Goal: Information Seeking & Learning: Learn about a topic

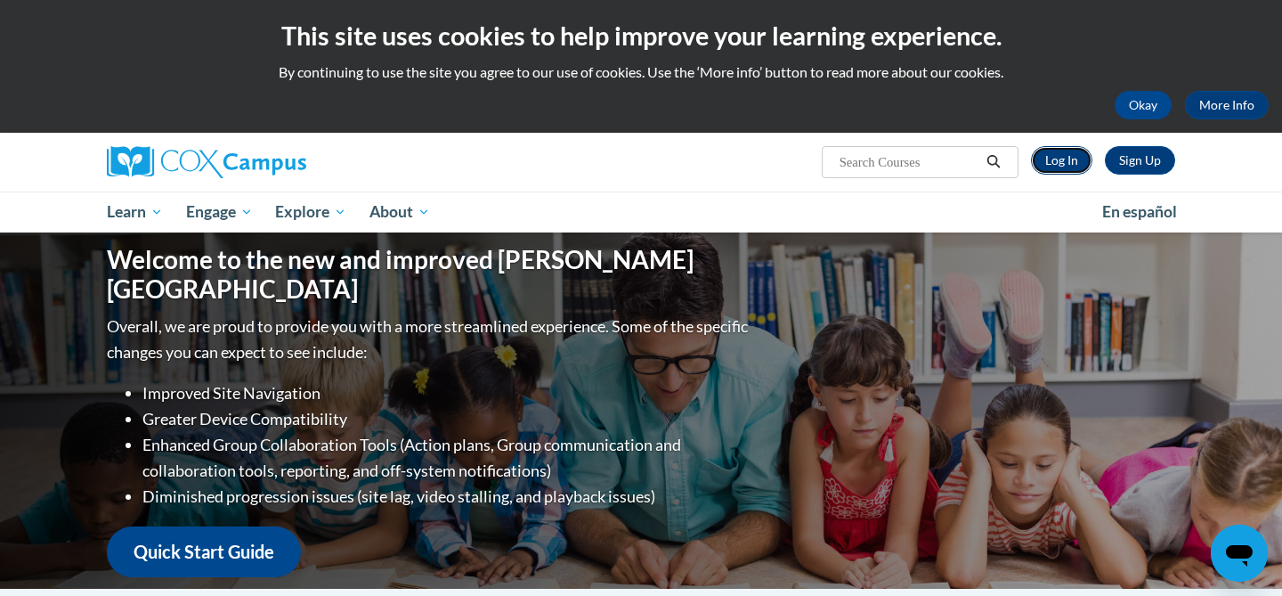
click at [1071, 169] on link "Log In" at bounding box center [1061, 160] width 61 height 28
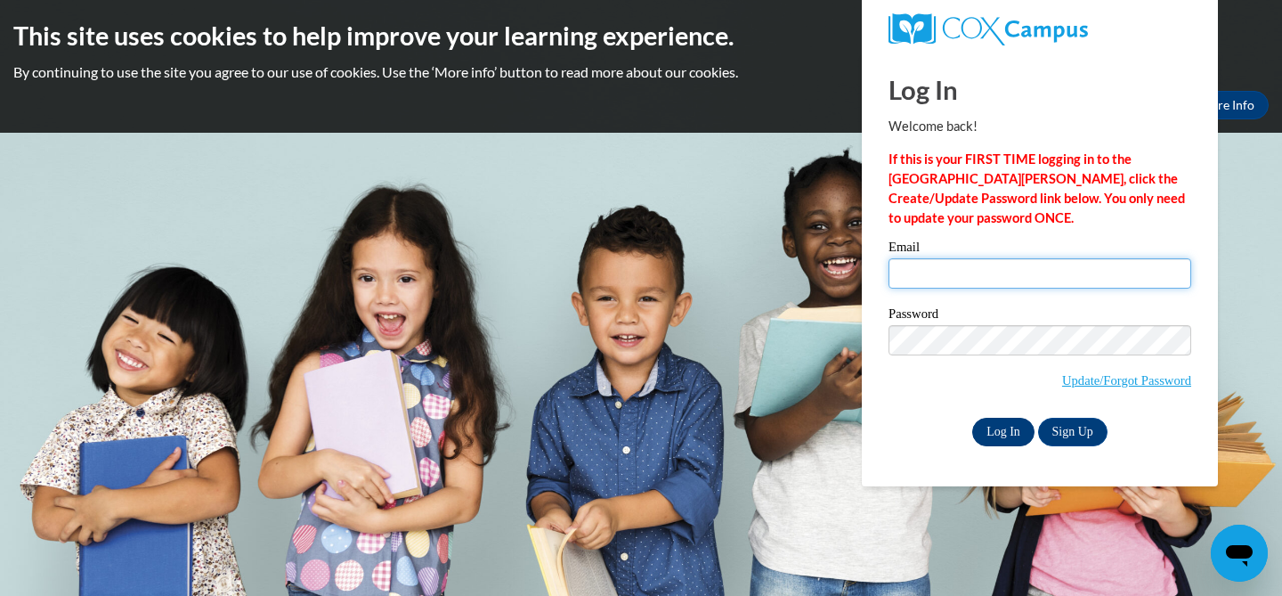
type input "hgoldapske@nfdlschools.org"
click at [998, 439] on input "Log In" at bounding box center [1004, 432] width 62 height 28
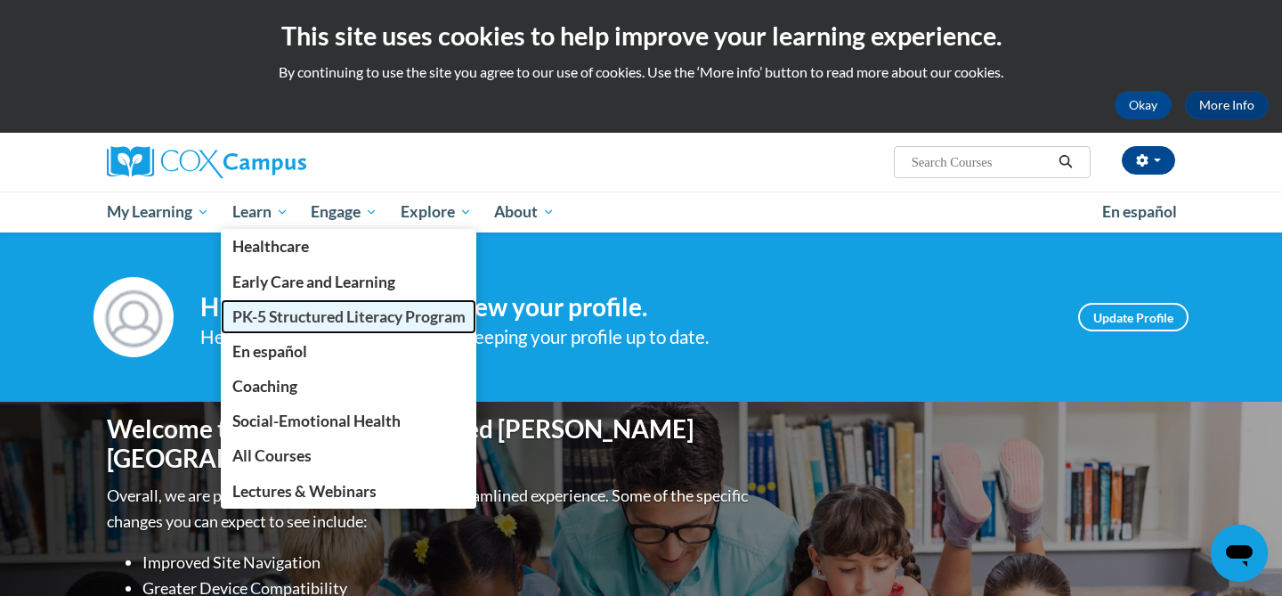
click at [302, 309] on span "PK-5 Structured Literacy Program" at bounding box center [348, 316] width 233 height 19
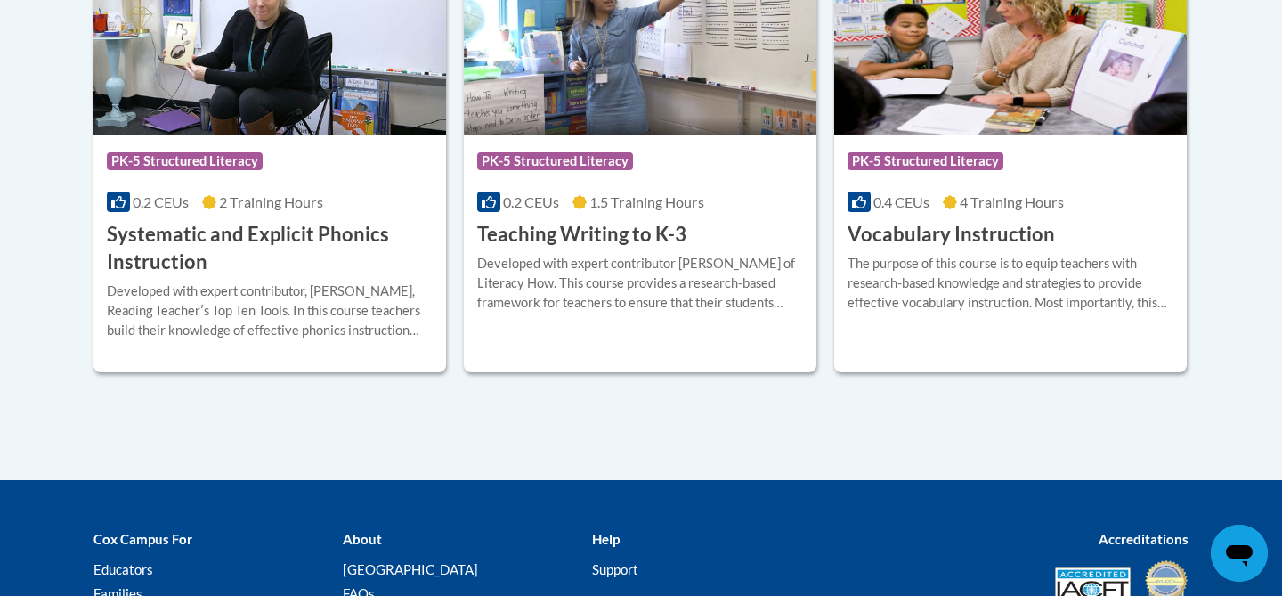
scroll to position [2193, 0]
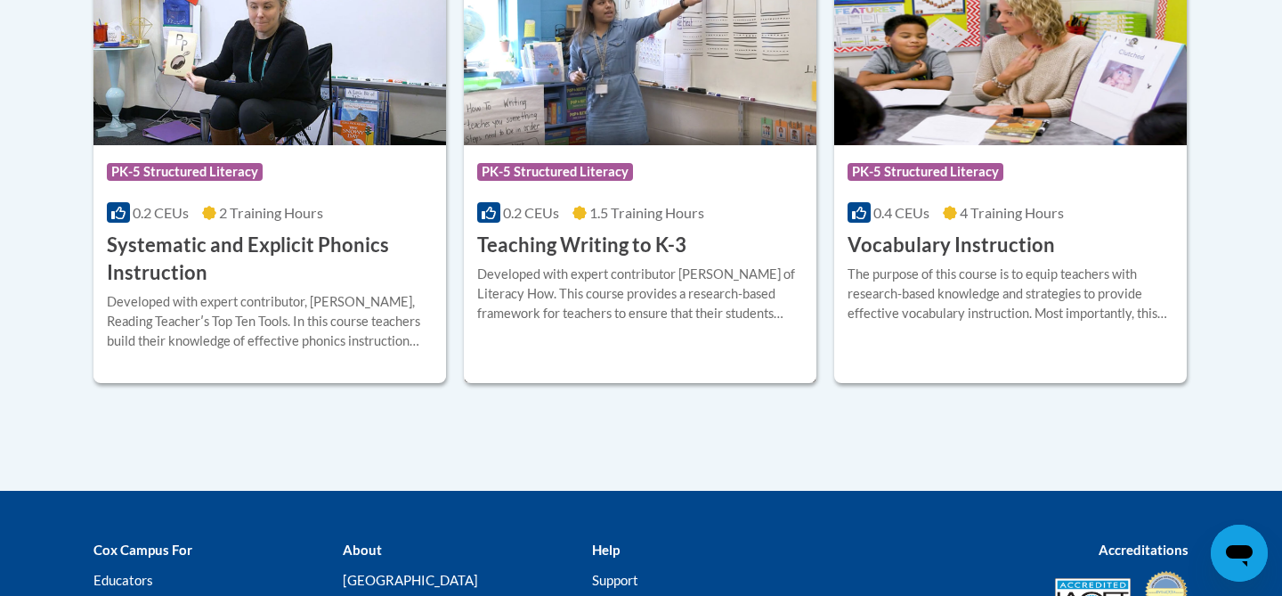
click at [639, 338] on div "More Info Open Developed with expert contributor Dr. Margie Gillis of Literacy …" at bounding box center [640, 304] width 353 height 91
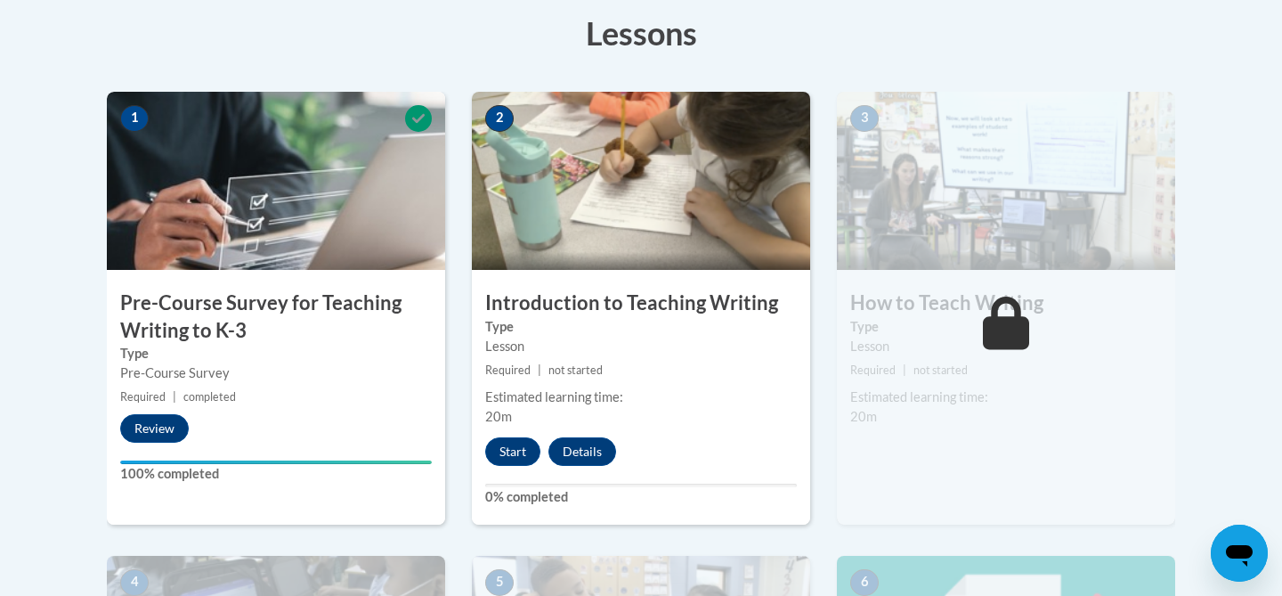
scroll to position [510, 0]
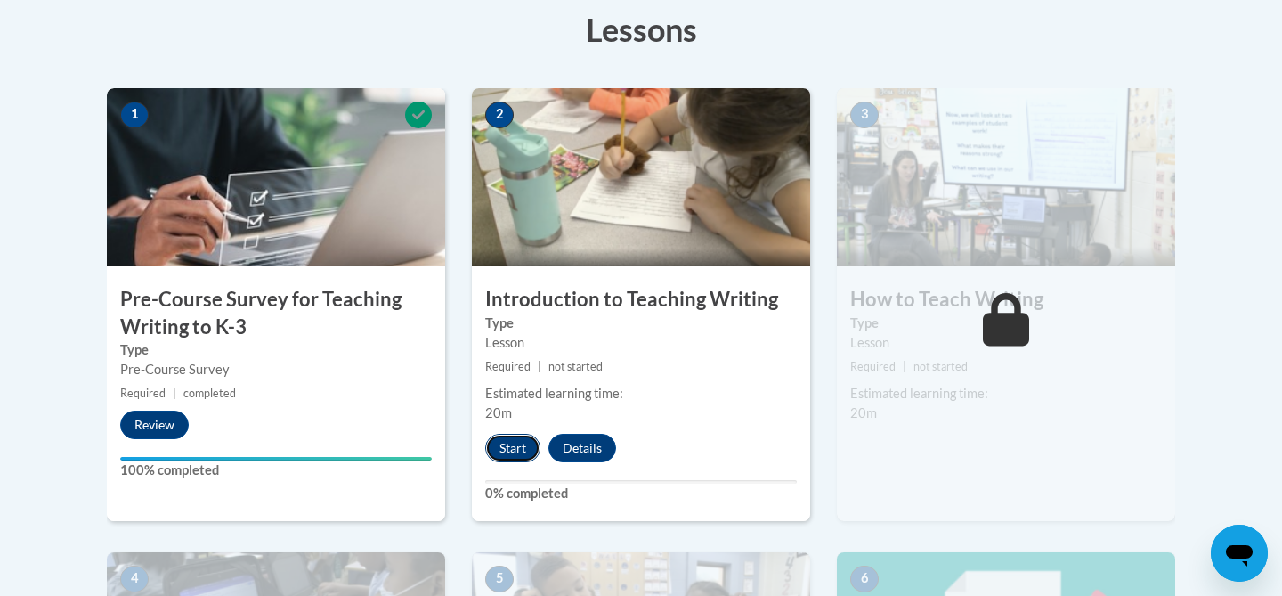
click at [499, 449] on button "Start" at bounding box center [512, 448] width 55 height 28
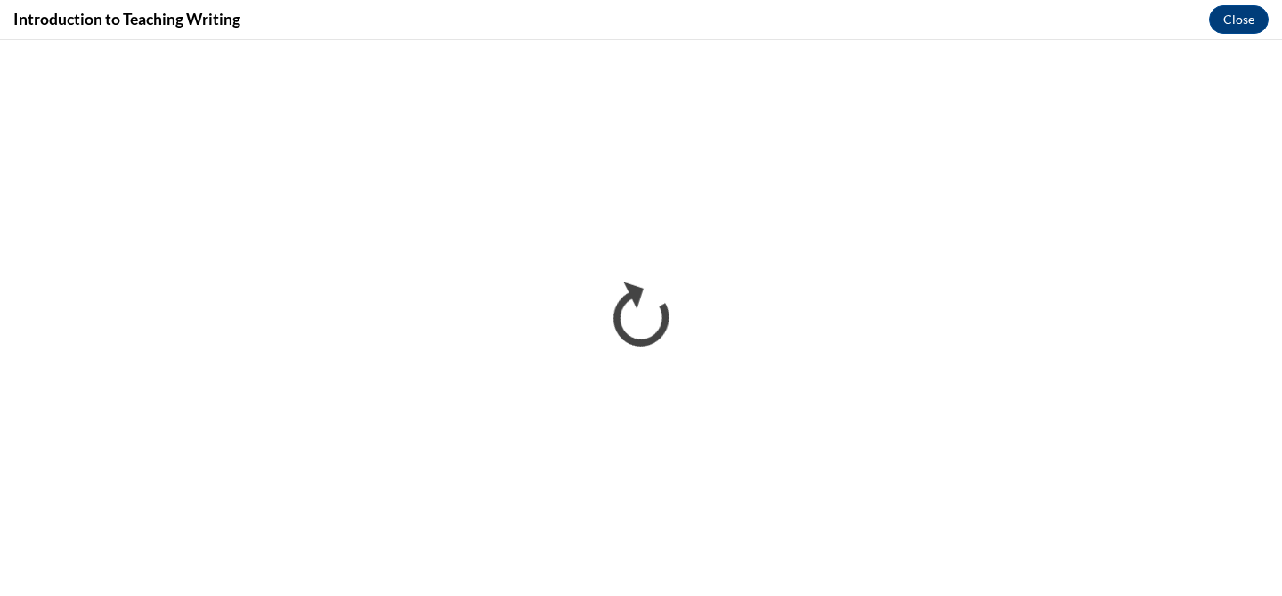
scroll to position [0, 0]
